Goal: Task Accomplishment & Management: Manage account settings

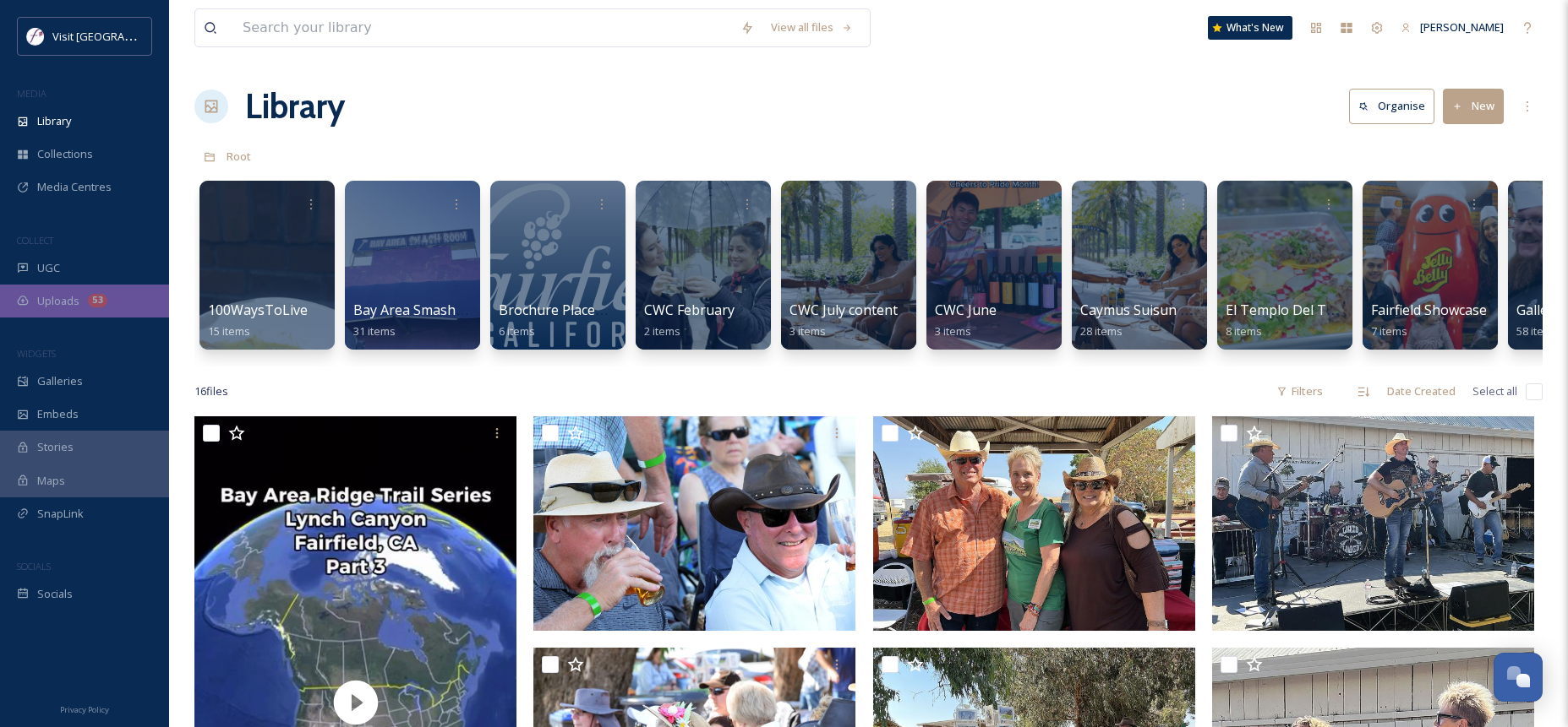
click at [55, 295] on span "Uploads" at bounding box center [58, 301] width 42 height 16
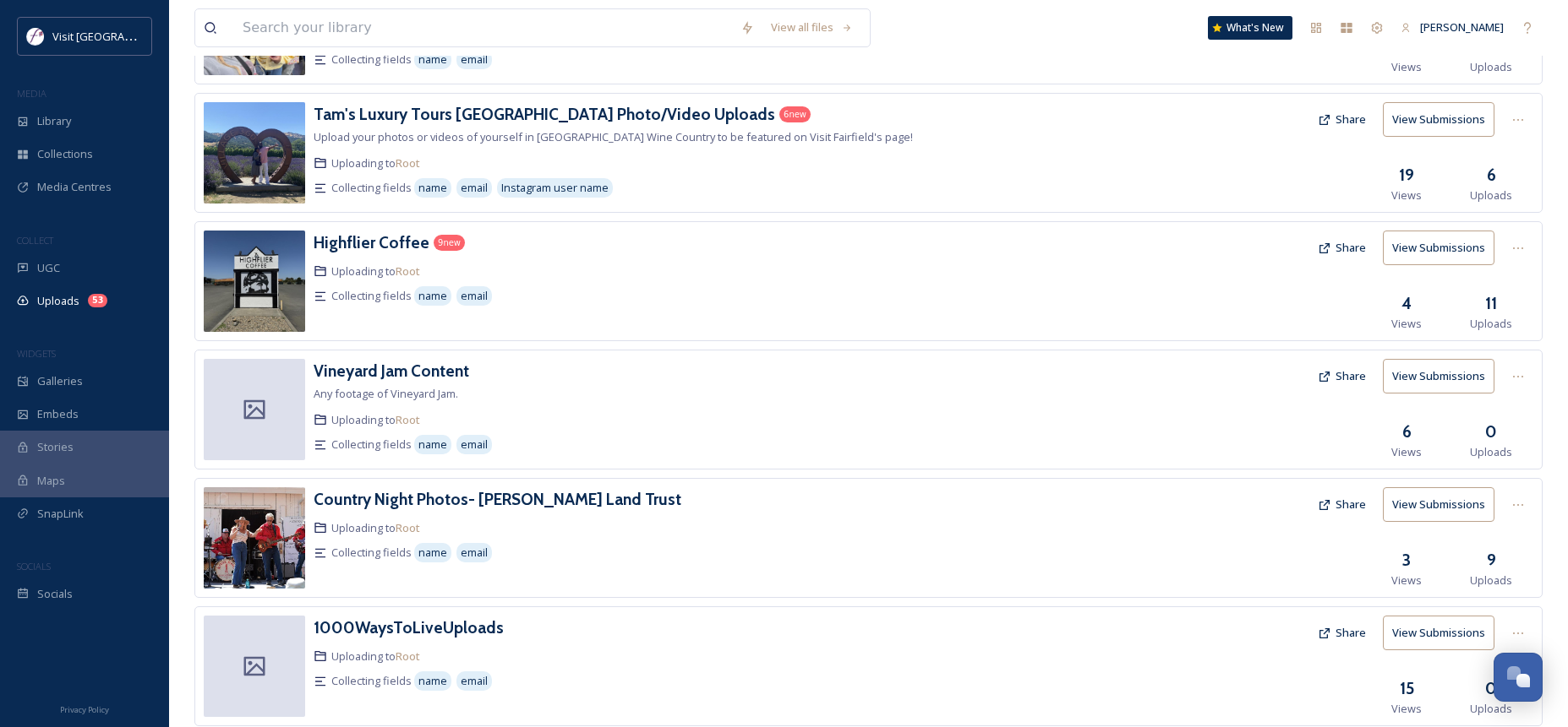
scroll to position [627, 0]
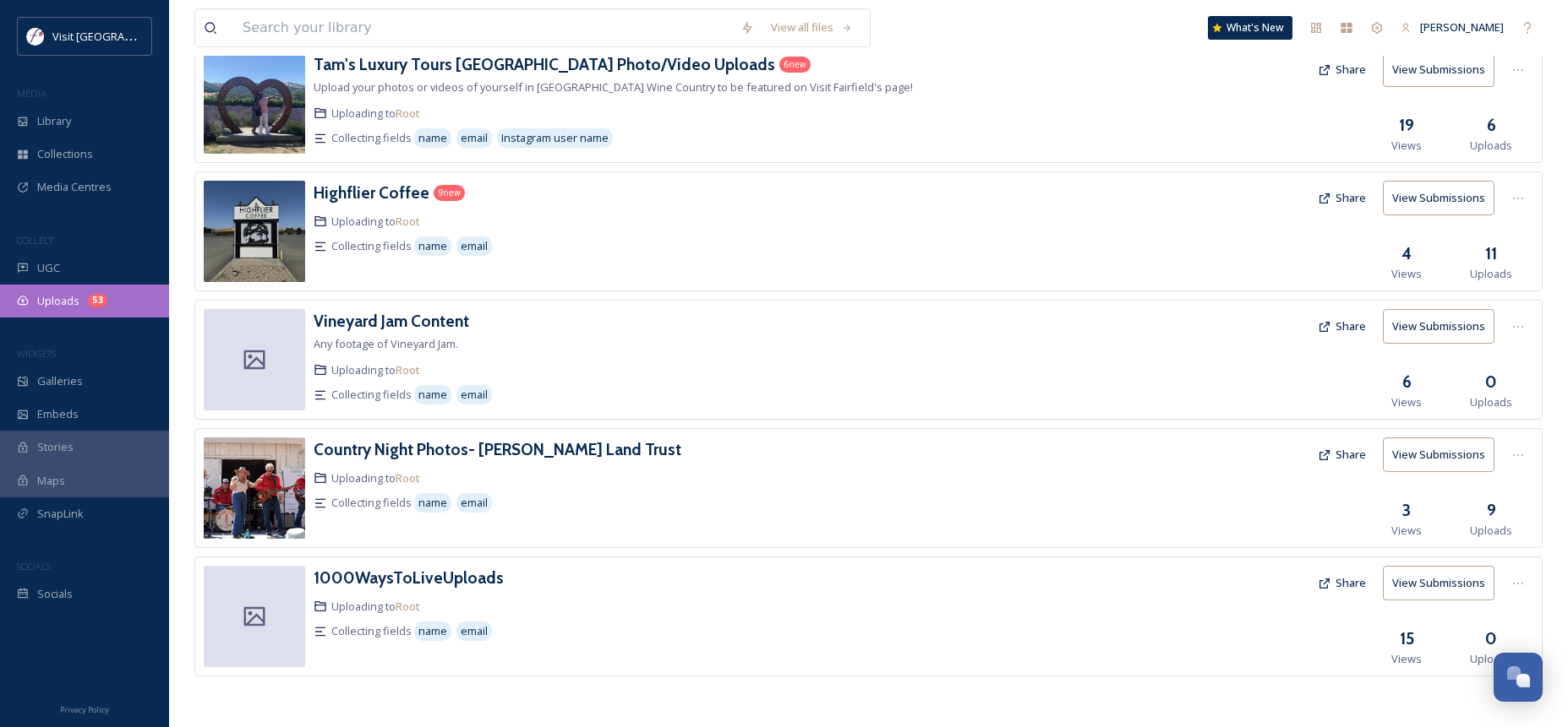
click at [54, 298] on span "Uploads" at bounding box center [58, 301] width 42 height 16
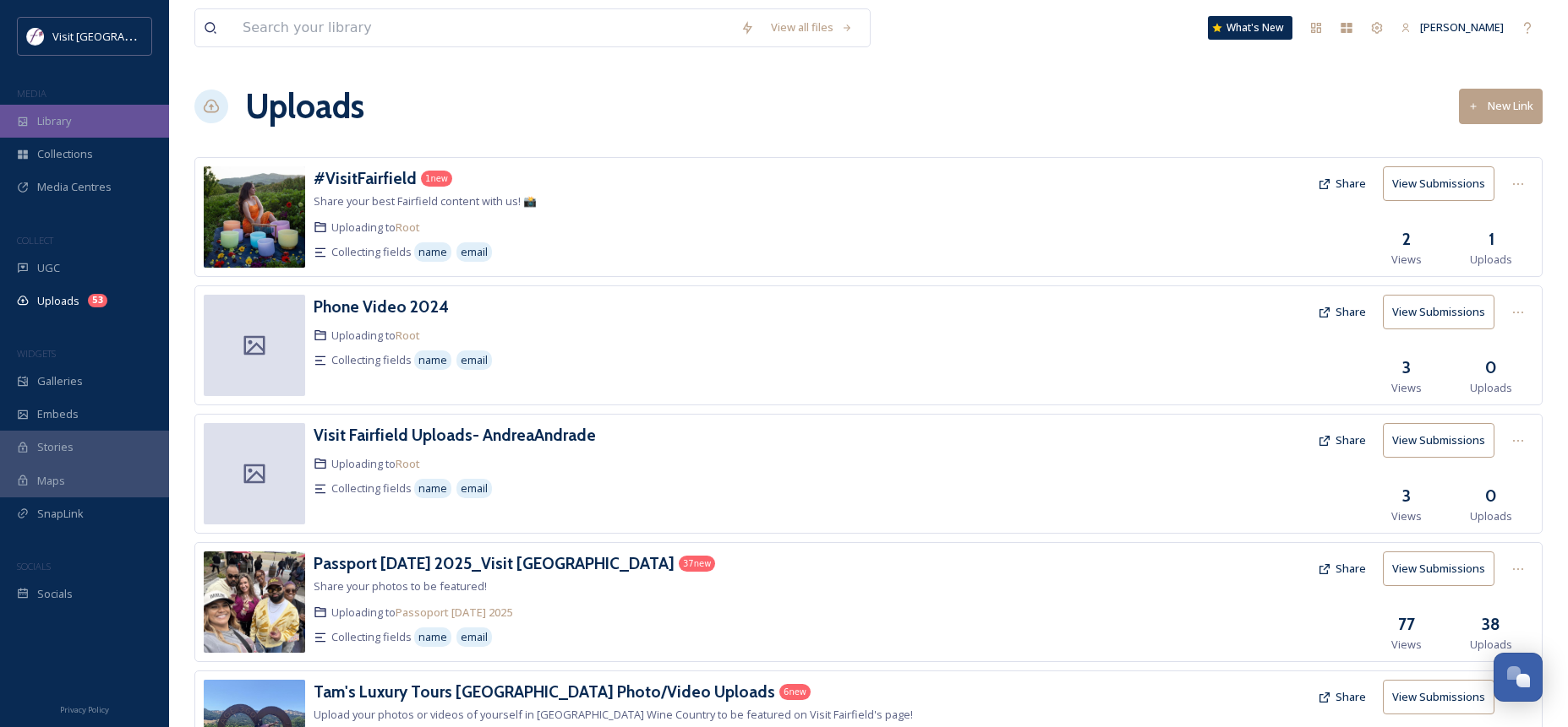
click at [76, 121] on div "Library" at bounding box center [84, 121] width 169 height 33
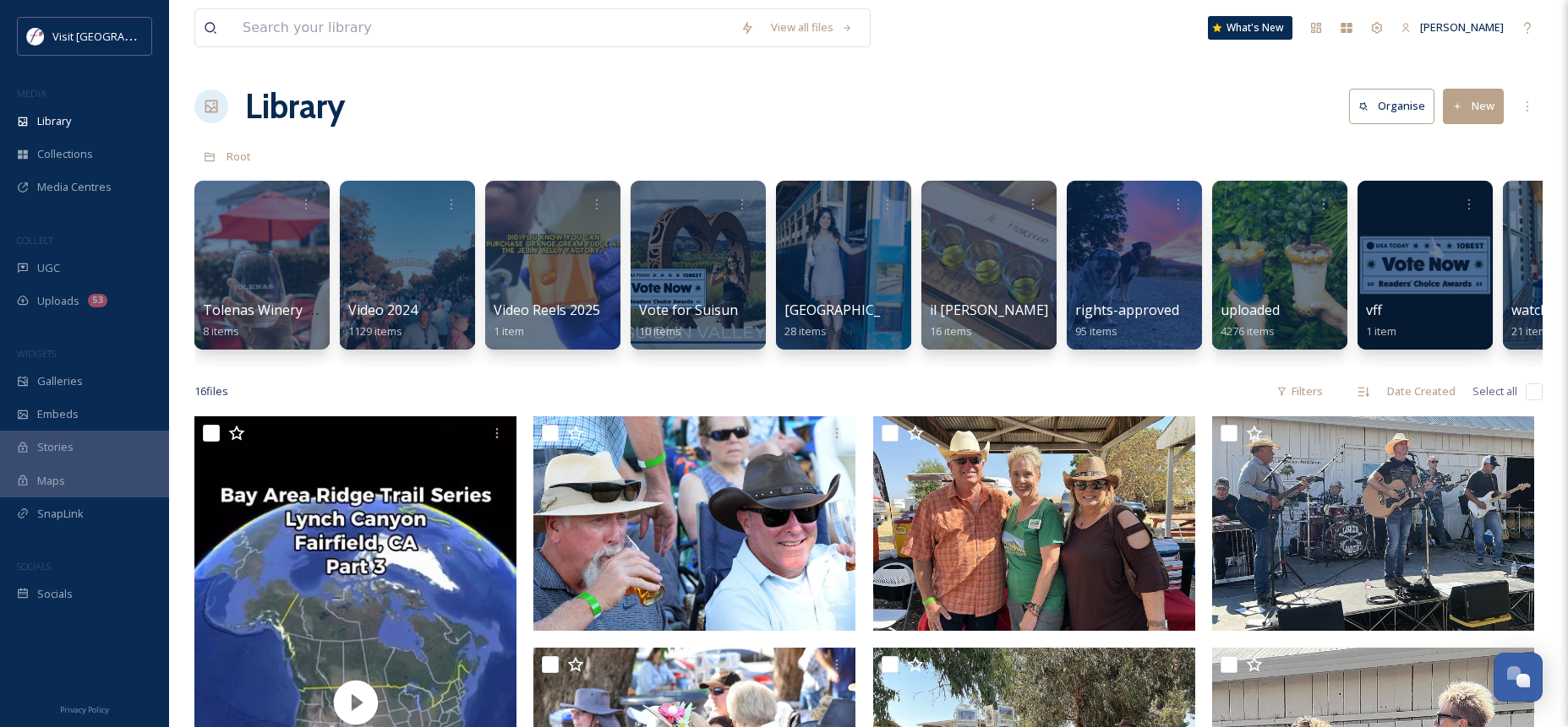
scroll to position [0, 3804]
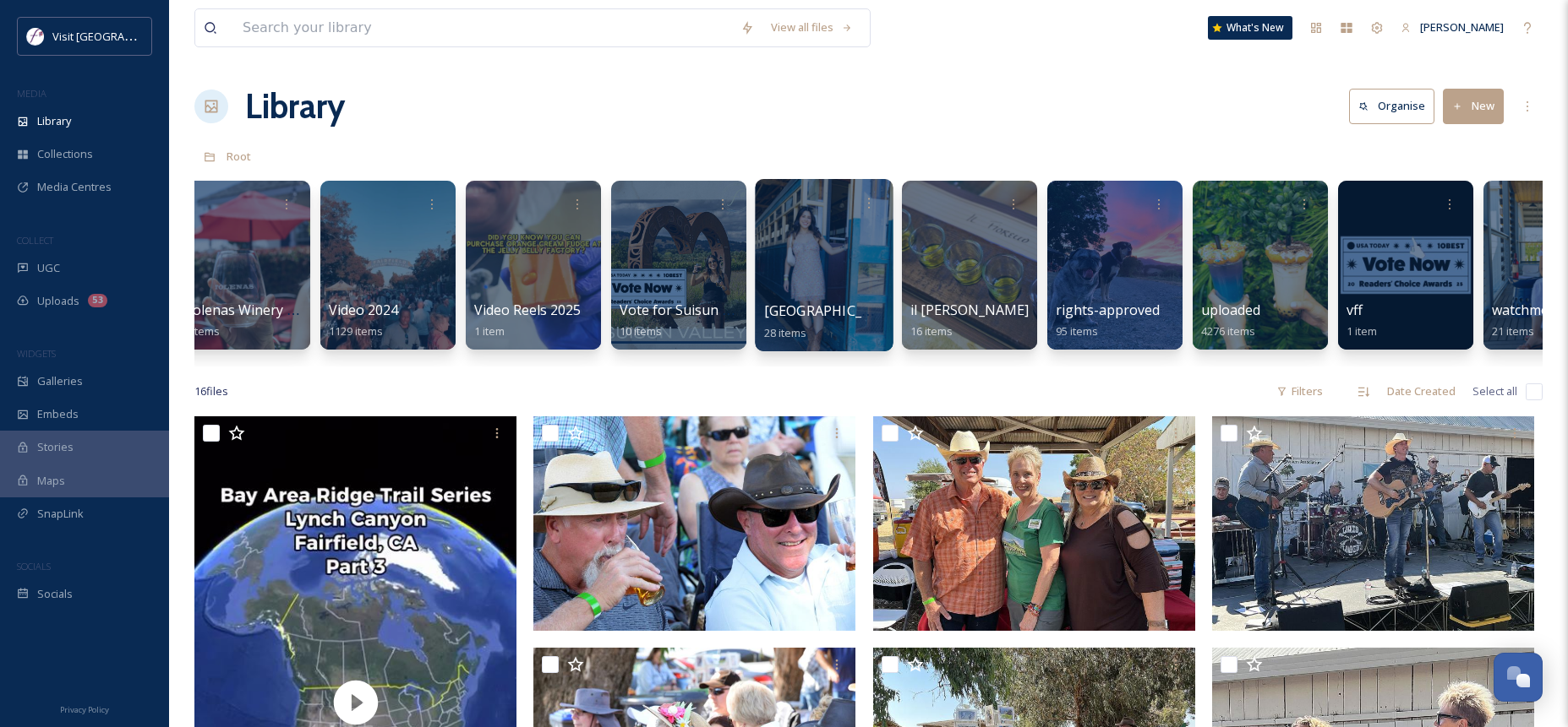
click at [829, 223] on div at bounding box center [823, 265] width 138 height 173
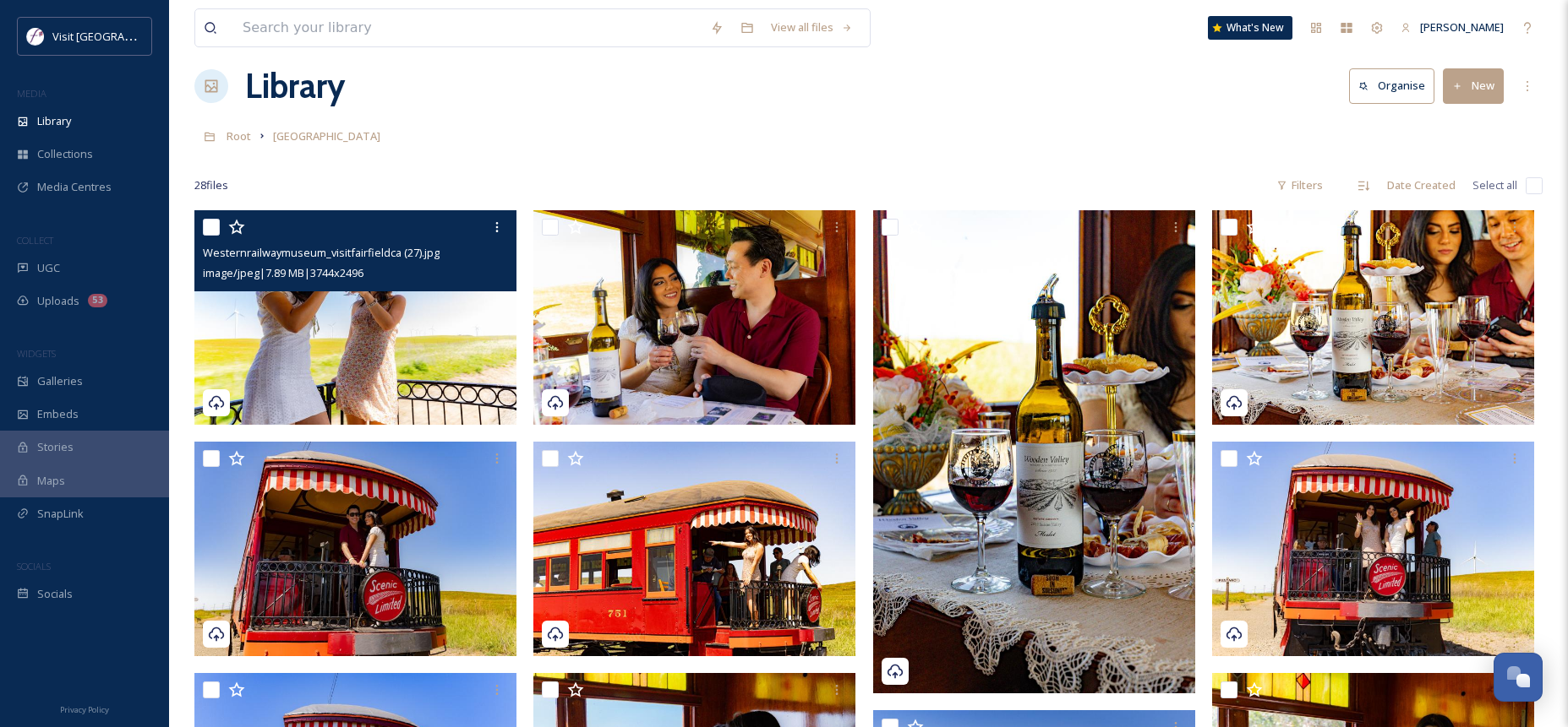
scroll to position [92, 0]
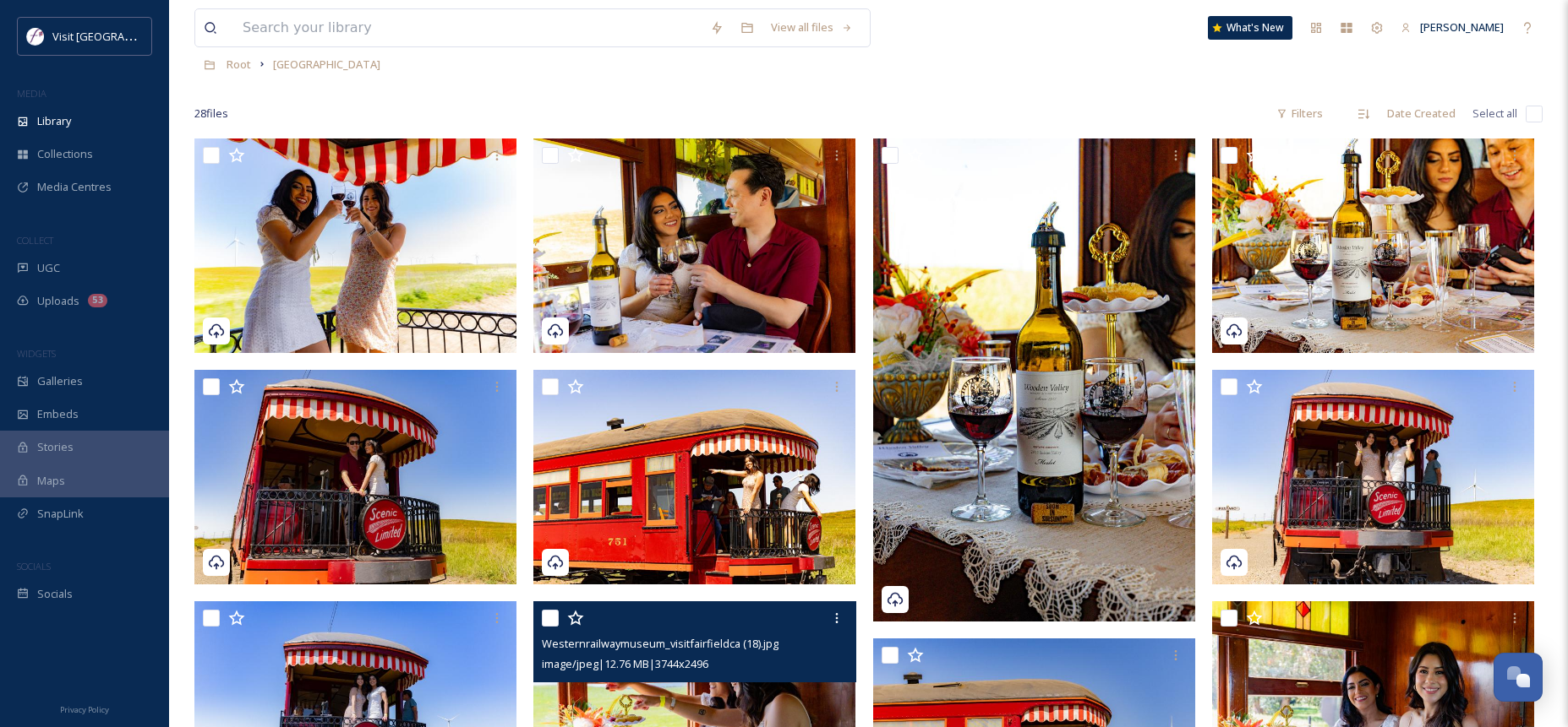
click at [790, 612] on div at bounding box center [696, 618] width 309 height 30
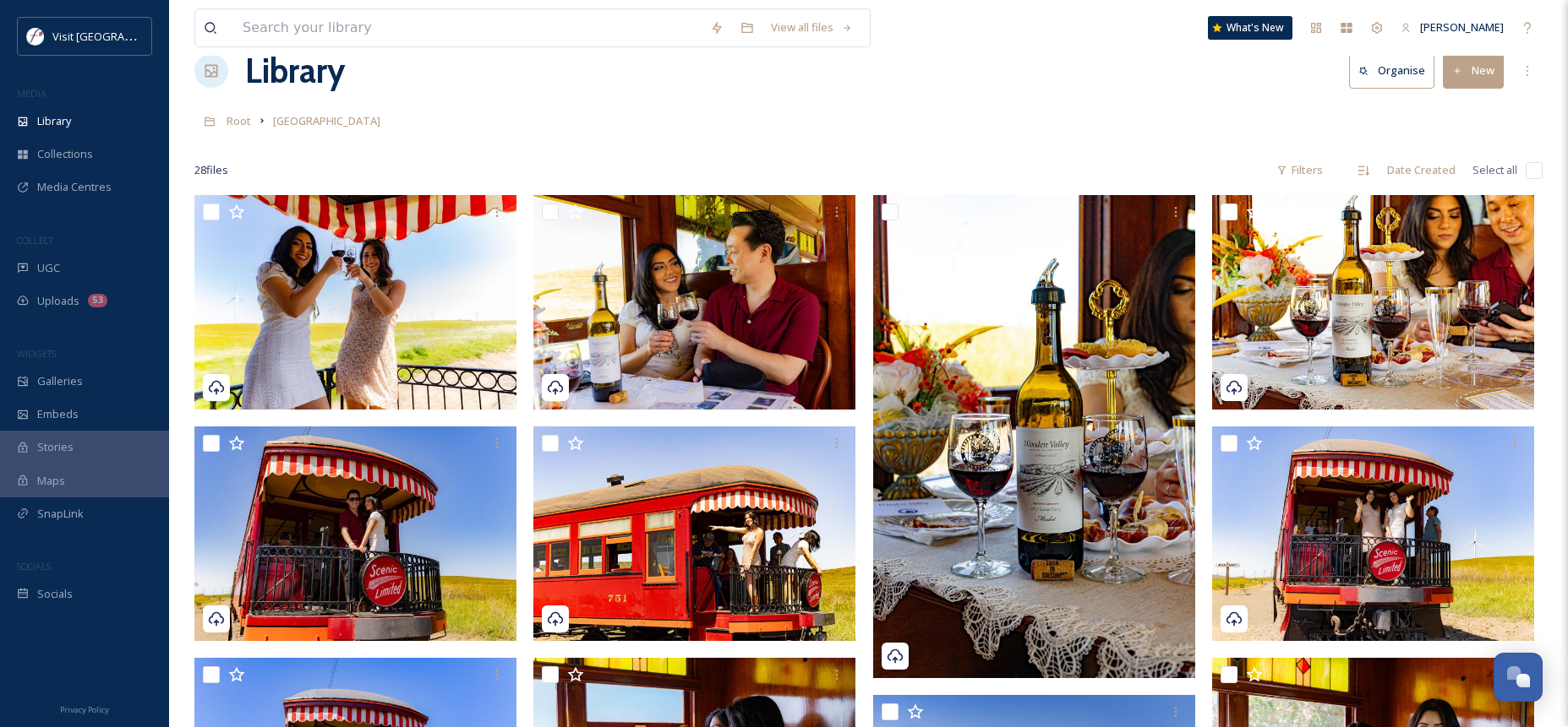
scroll to position [0, 0]
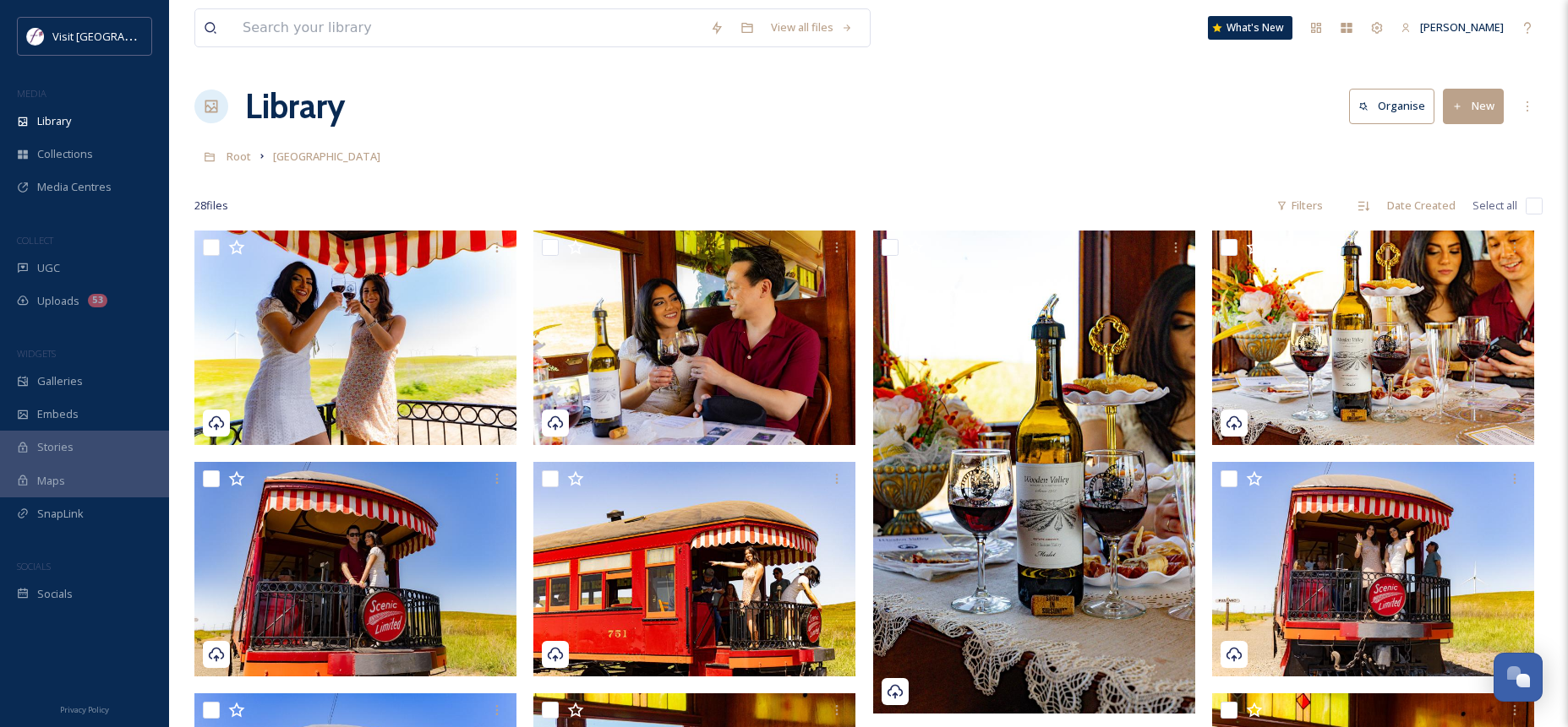
click at [236, 147] on link "Root" at bounding box center [238, 156] width 24 height 20
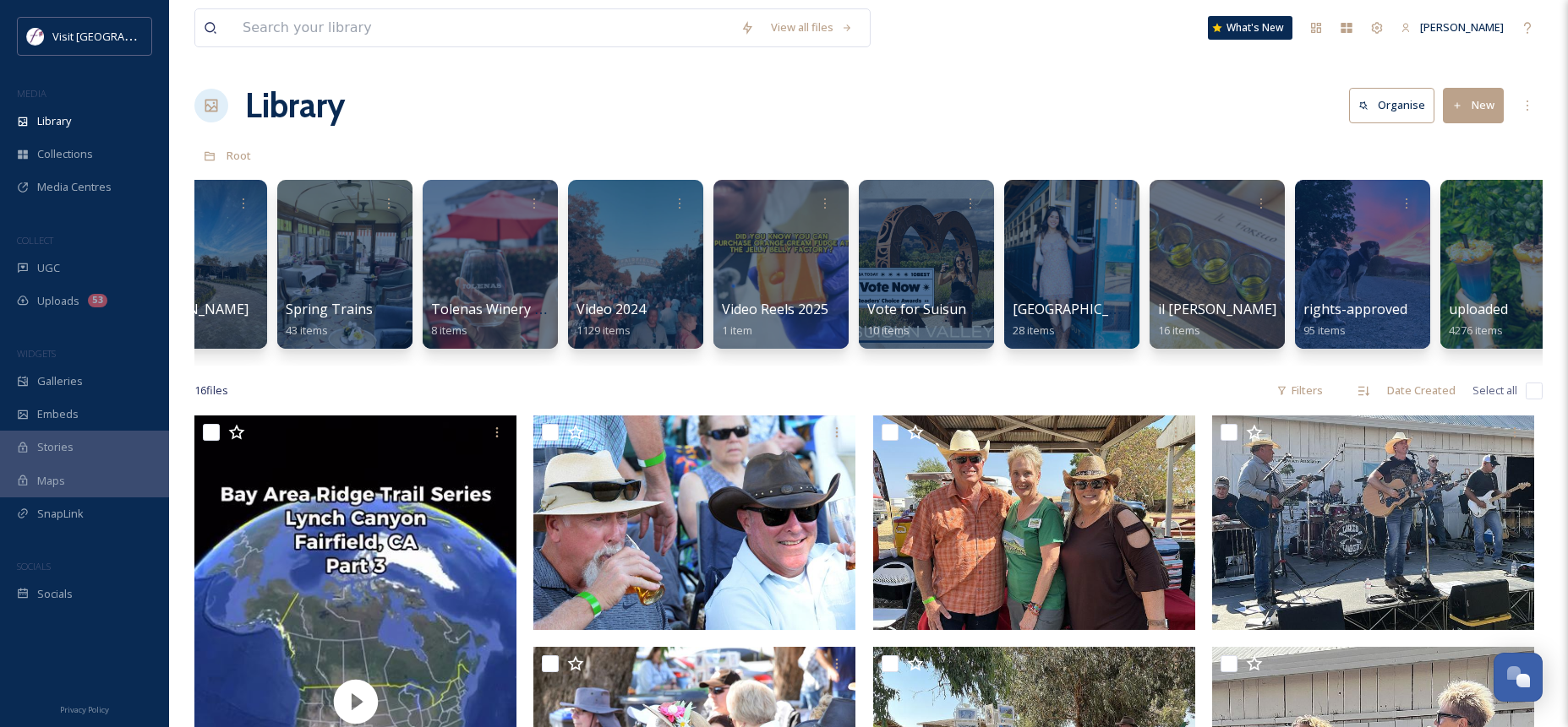
scroll to position [0, 3553]
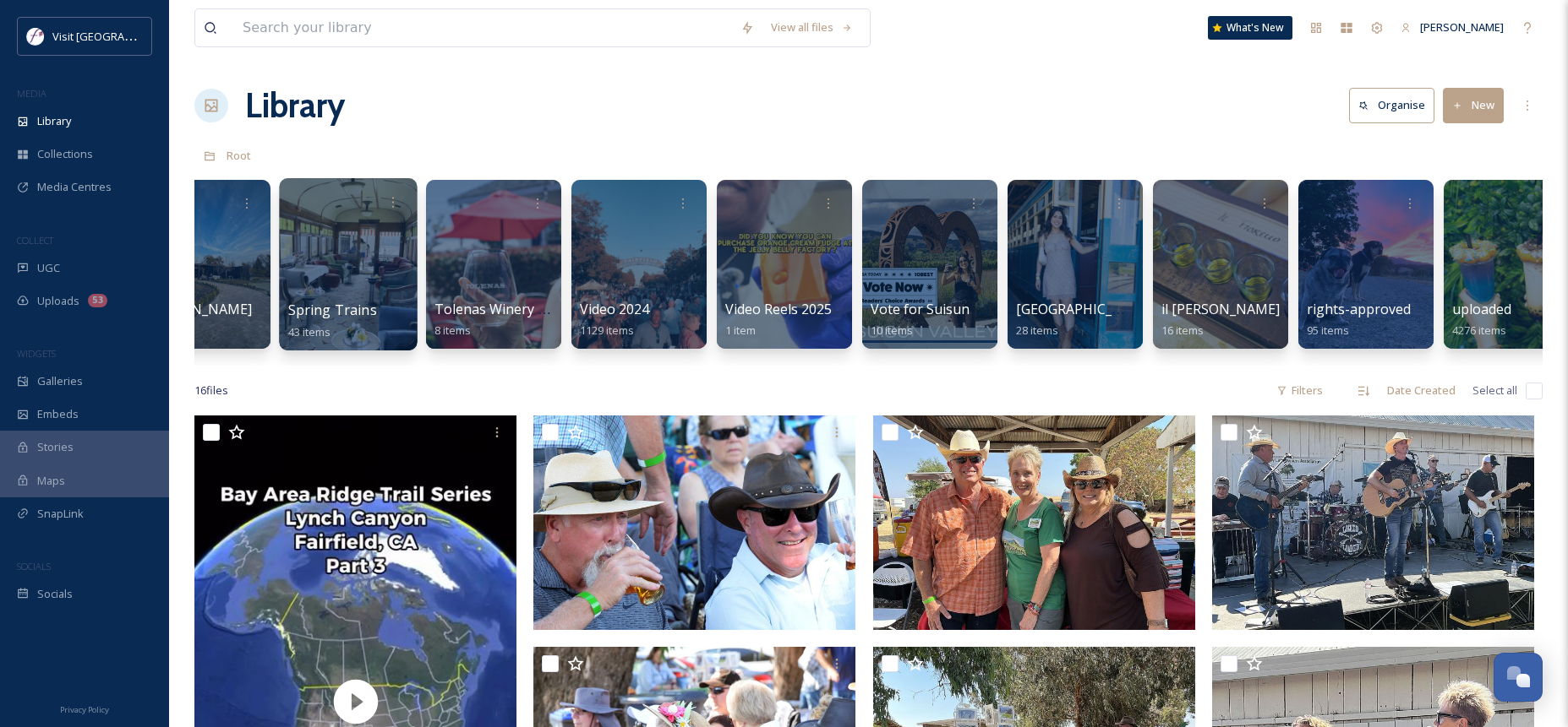
click at [342, 254] on div at bounding box center [348, 264] width 138 height 173
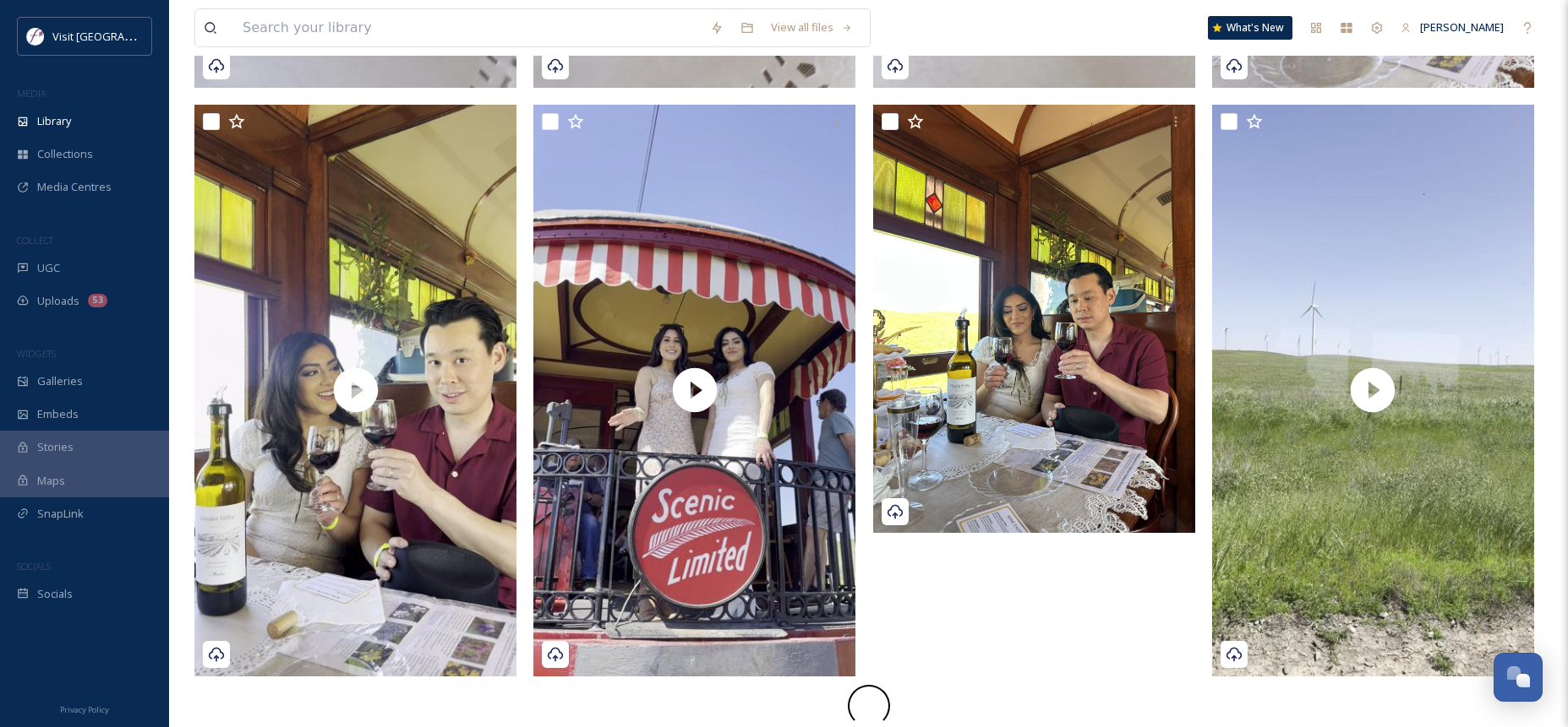
scroll to position [2483, 0]
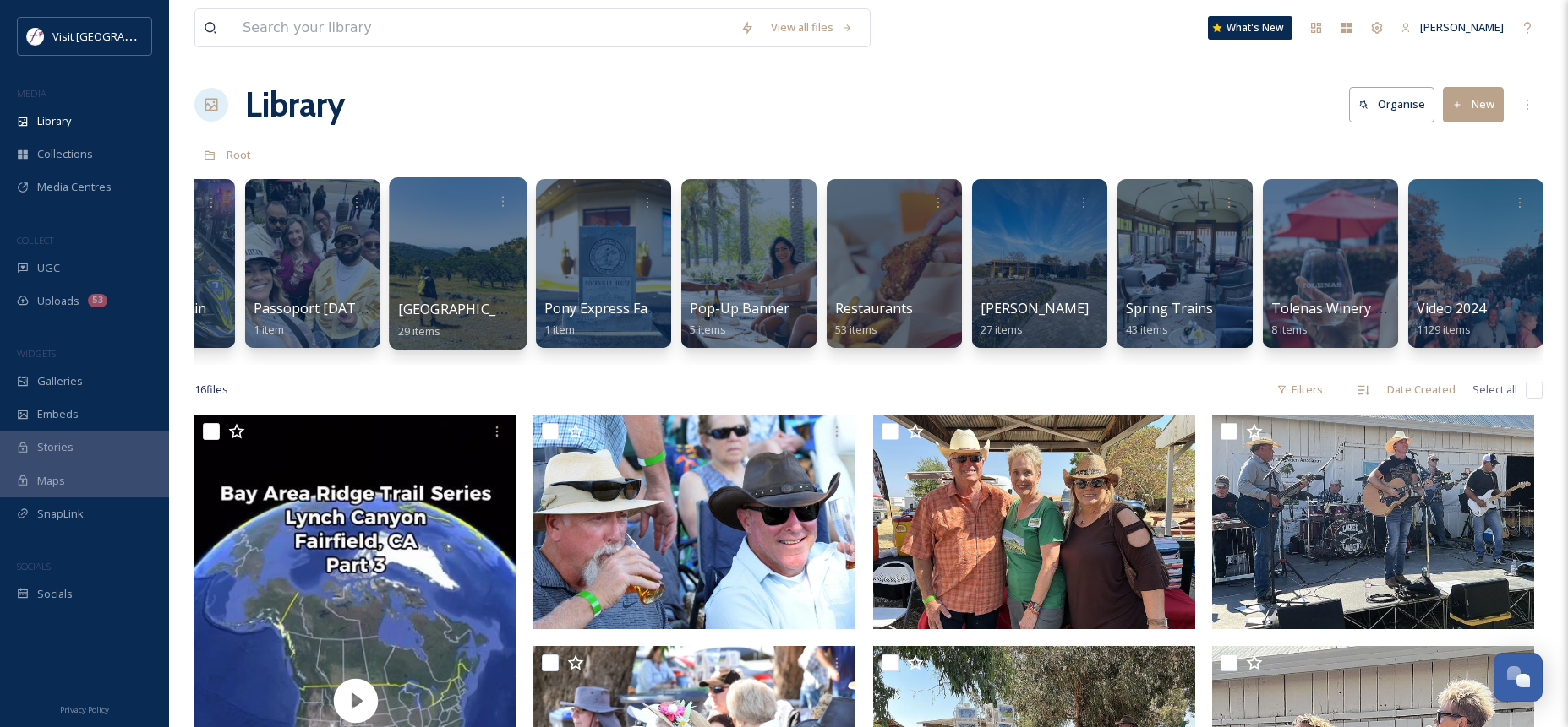
scroll to position [0, 2718]
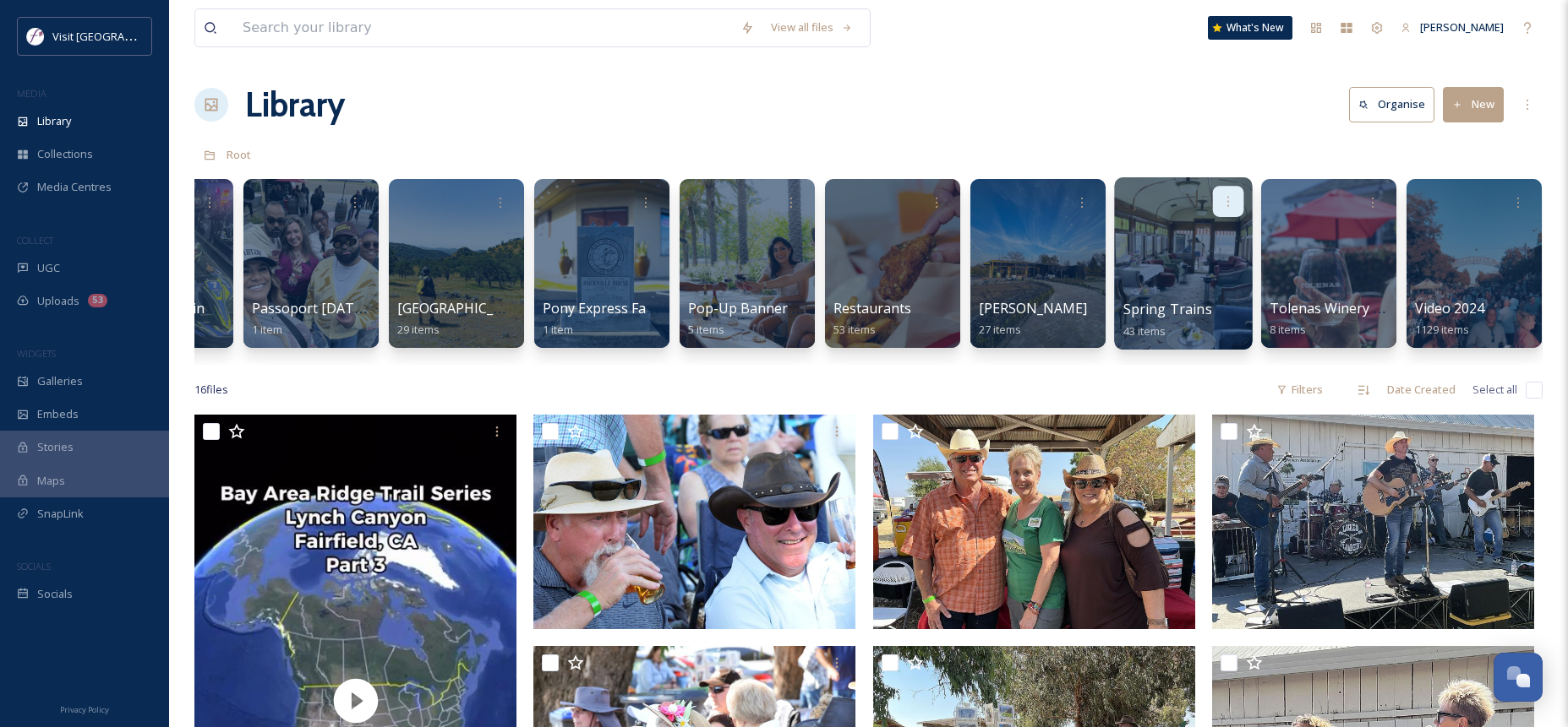
click at [1231, 205] on icon at bounding box center [1228, 201] width 14 height 14
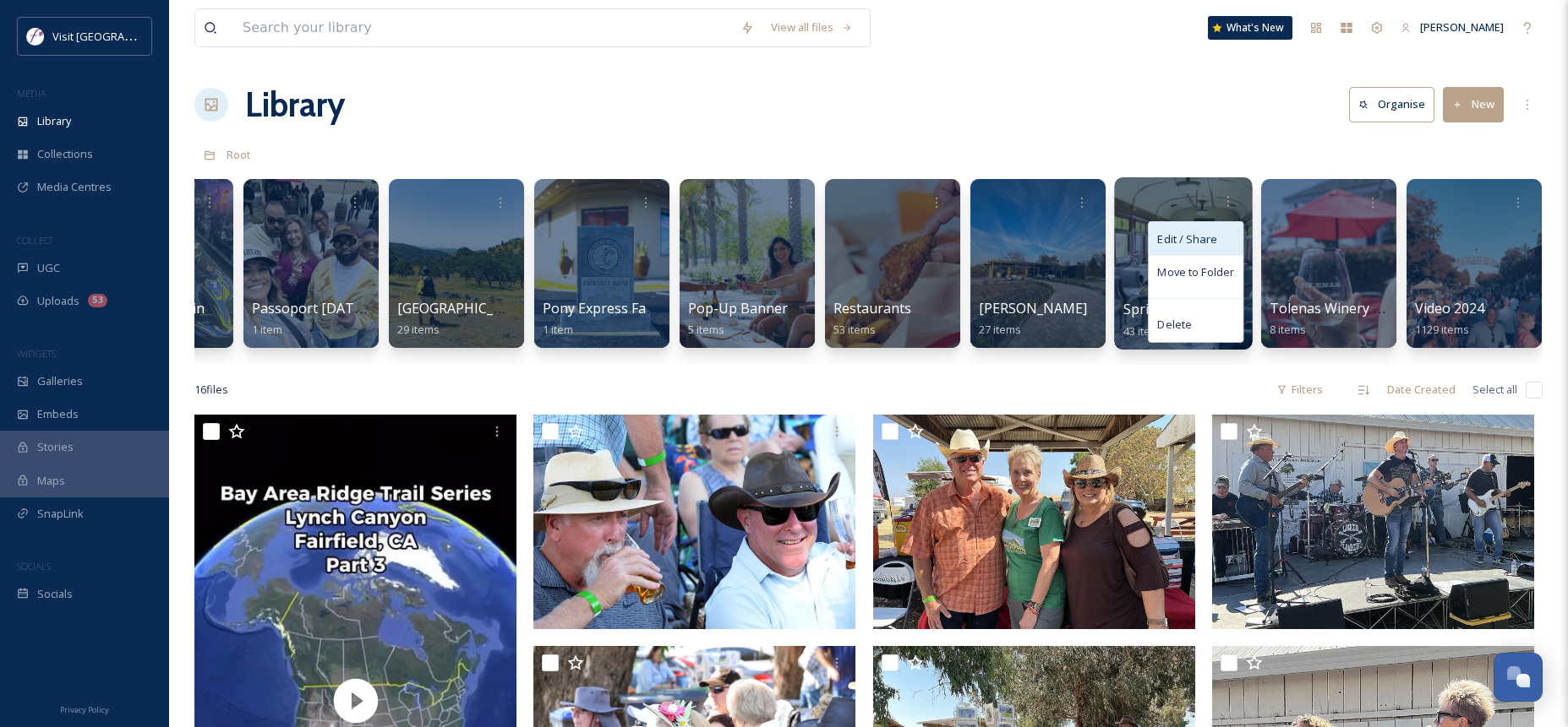
click at [1212, 240] on span "Edit / Share" at bounding box center [1186, 238] width 60 height 17
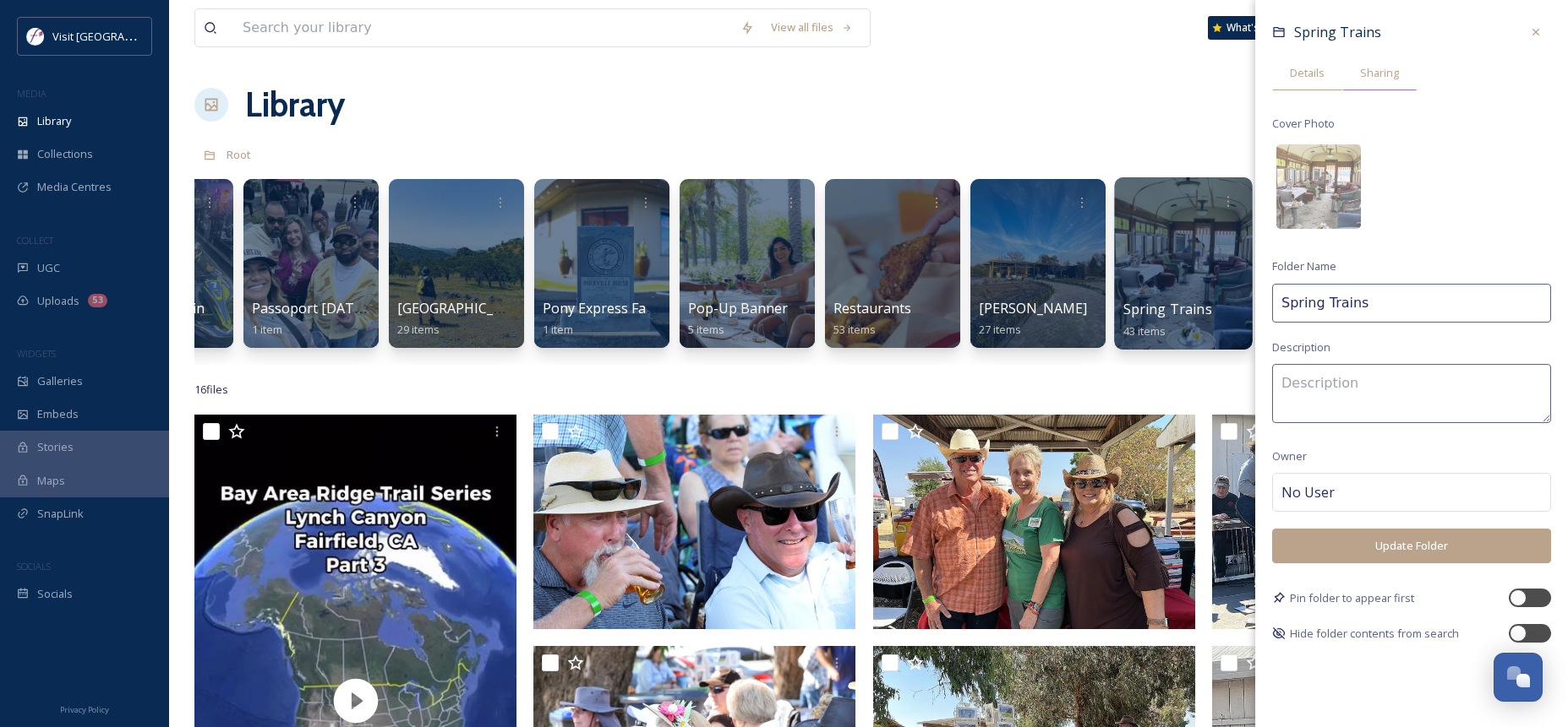
click at [1371, 80] on span "Sharing" at bounding box center [1380, 73] width 39 height 16
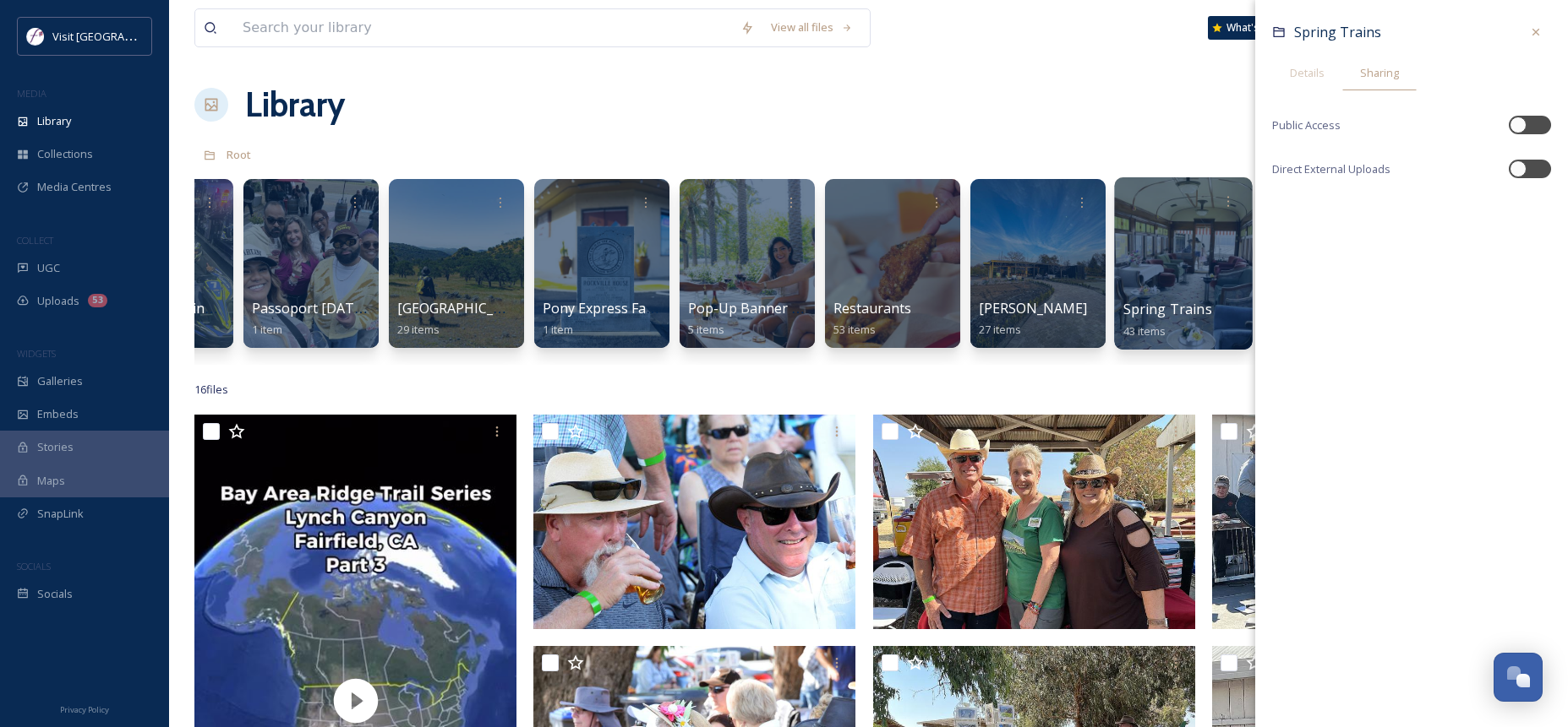
click at [1545, 123] on div at bounding box center [1529, 125] width 42 height 19
checkbox input "true"
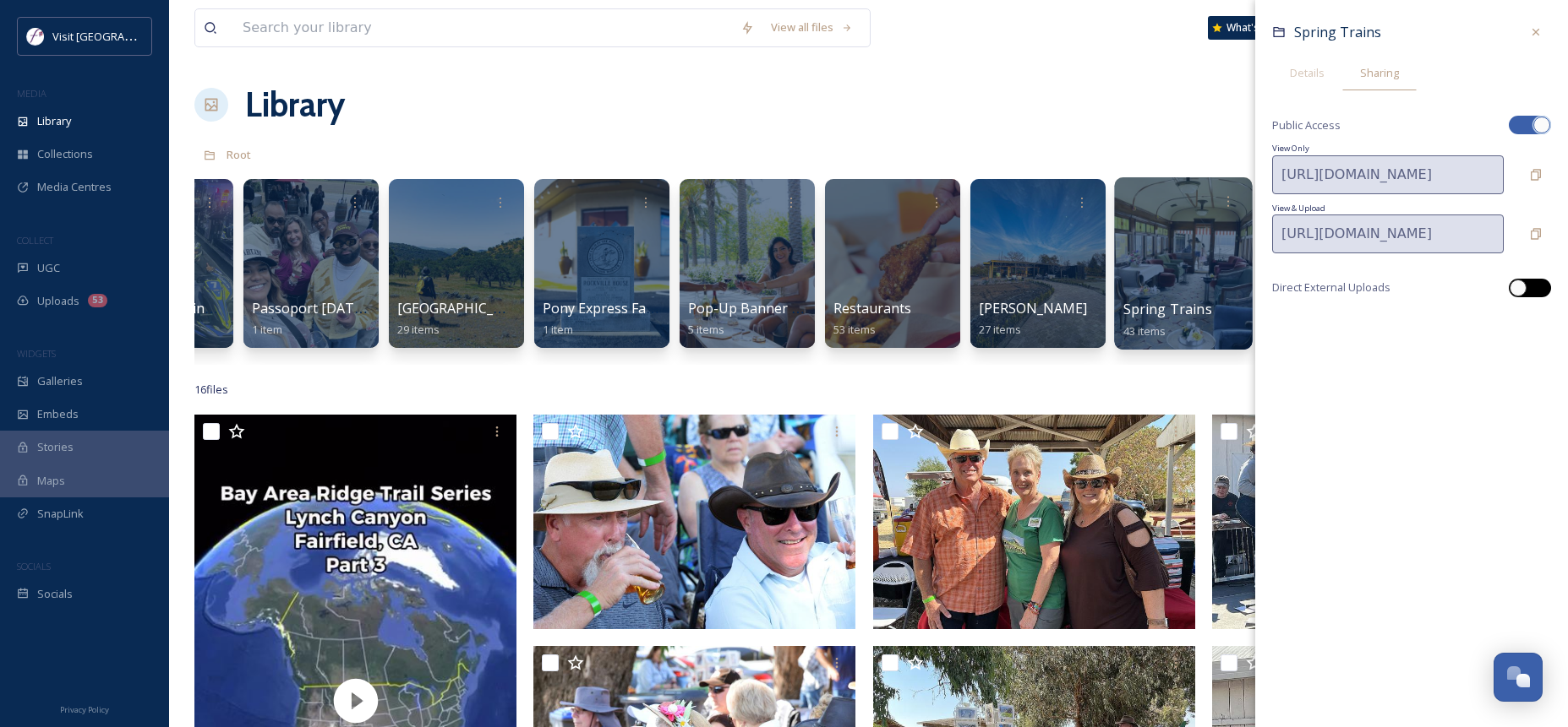
click at [1539, 284] on div at bounding box center [1538, 288] width 9 height 9
checkbox input "true"
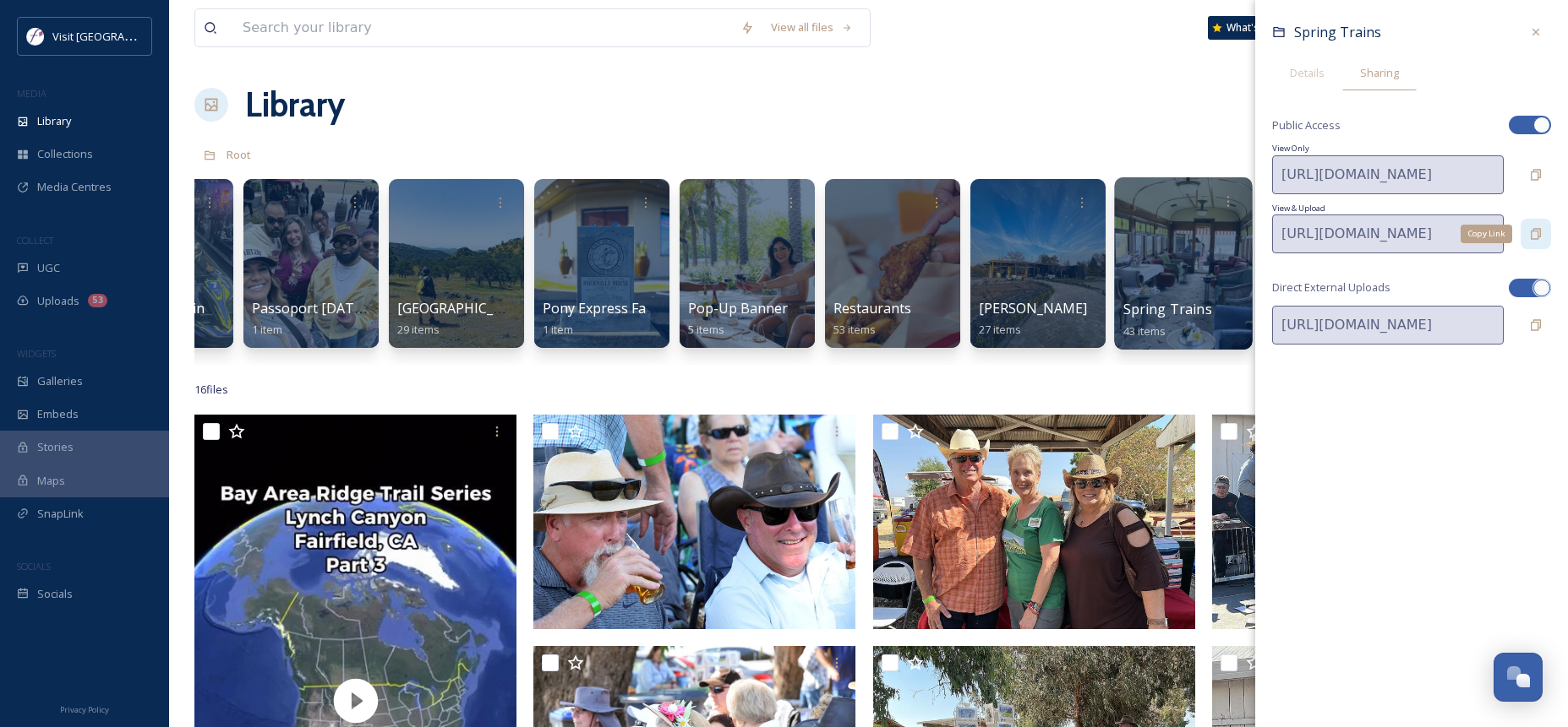
click at [1539, 230] on icon at bounding box center [1536, 234] width 14 height 14
